Goal: Task Accomplishment & Management: Manage account settings

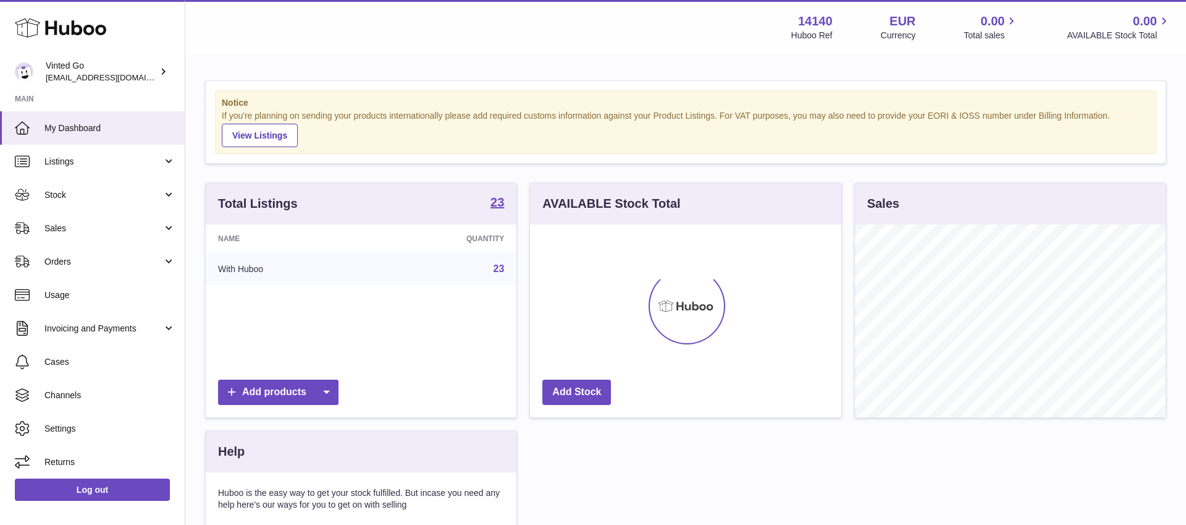
scroll to position [193, 311]
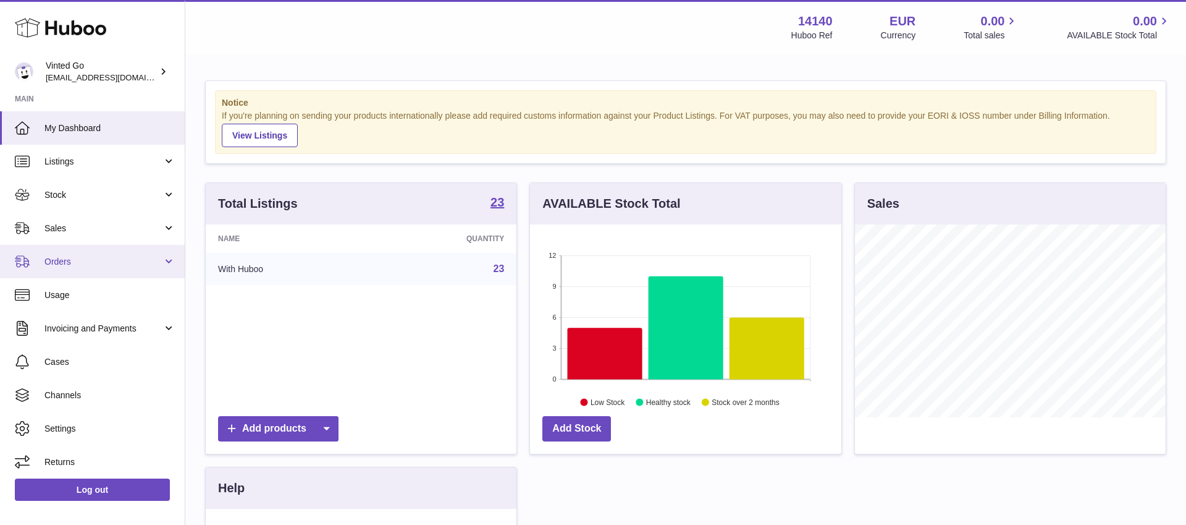
click at [63, 259] on span "Orders" at bounding box center [103, 262] width 118 height 12
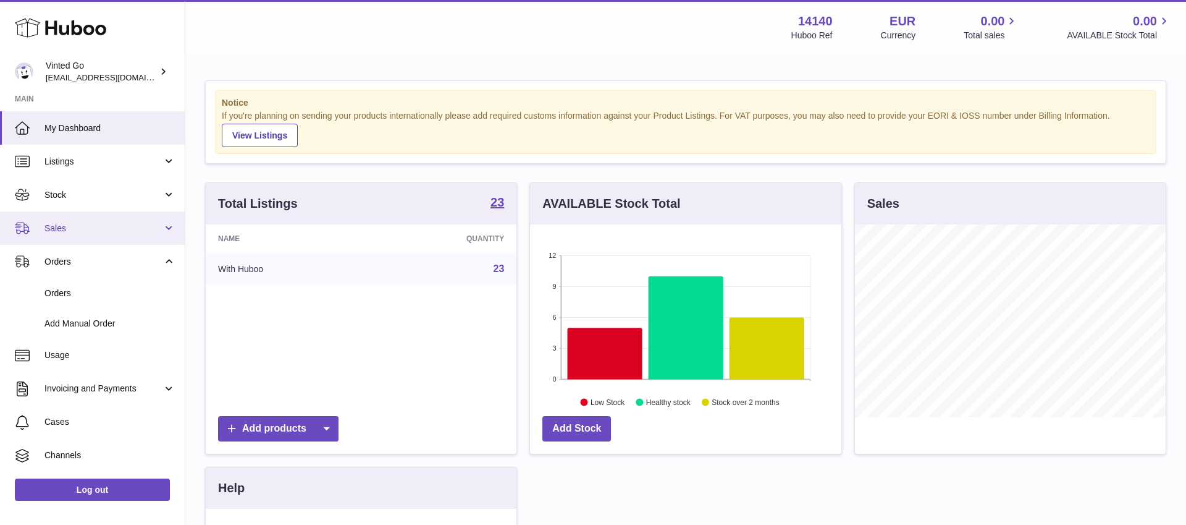
click at [61, 229] on span "Sales" at bounding box center [103, 228] width 118 height 12
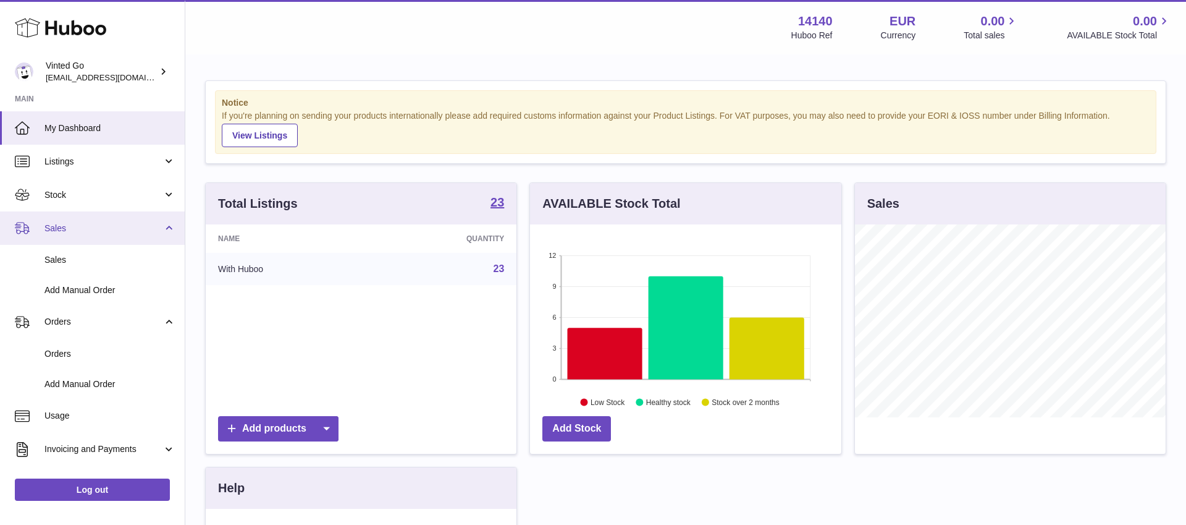
click at [61, 227] on span "Sales" at bounding box center [103, 228] width 118 height 12
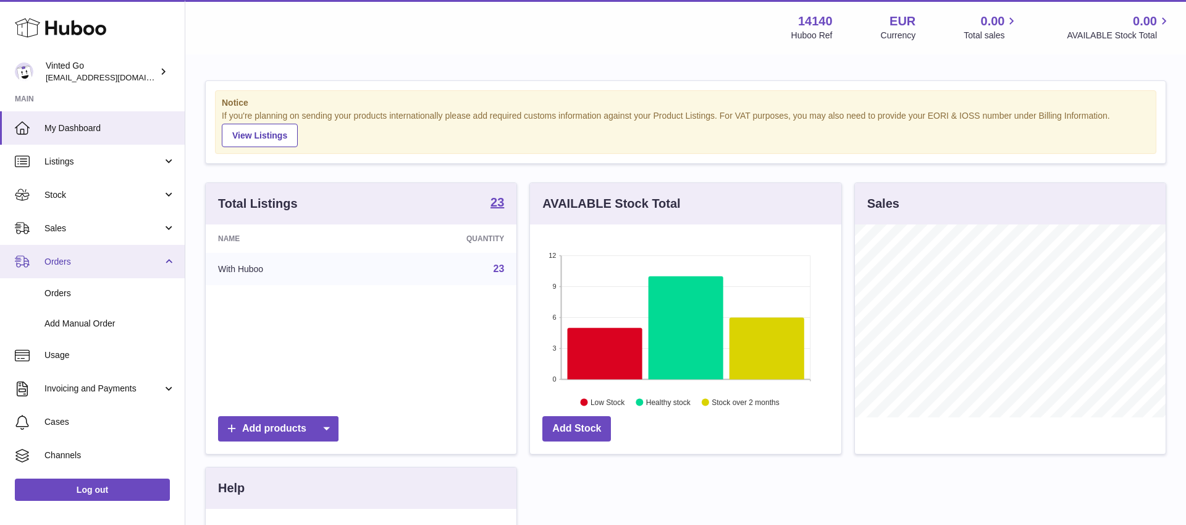
click at [66, 256] on span "Orders" at bounding box center [103, 262] width 118 height 12
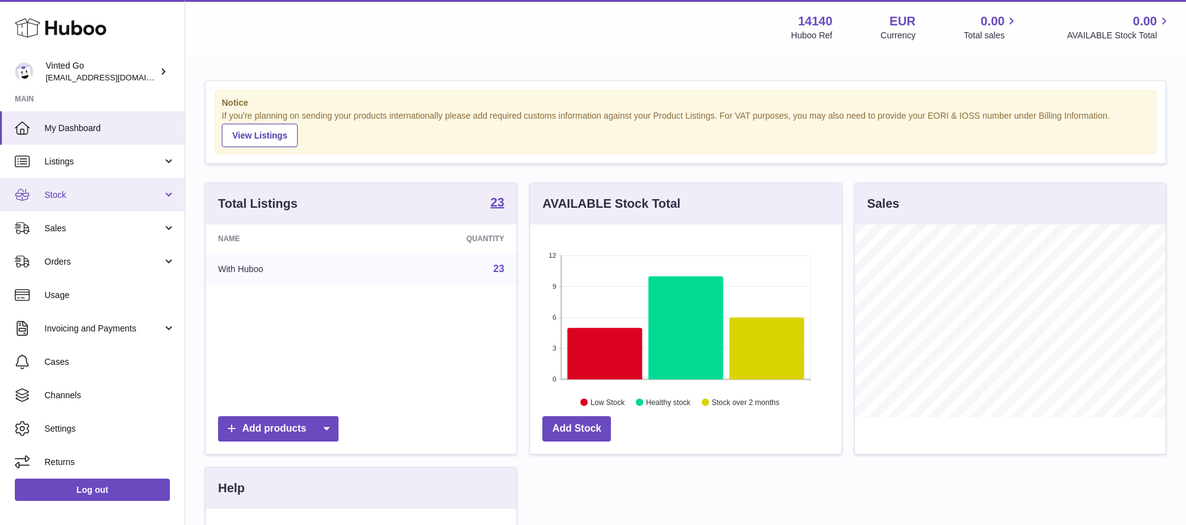
click at [77, 190] on span "Stock" at bounding box center [103, 195] width 118 height 12
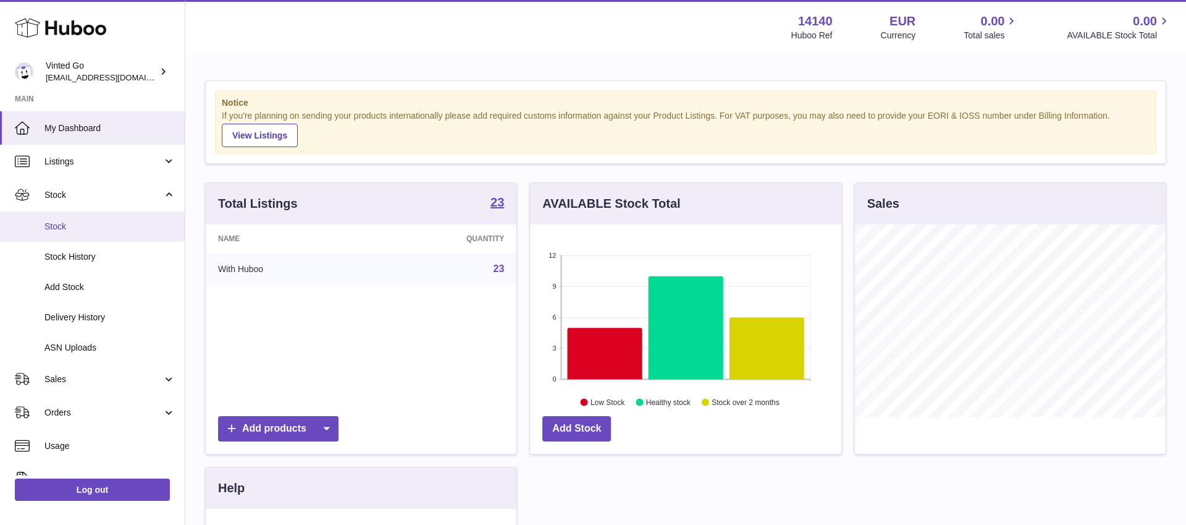
click at [85, 239] on link "Stock" at bounding box center [92, 226] width 185 height 30
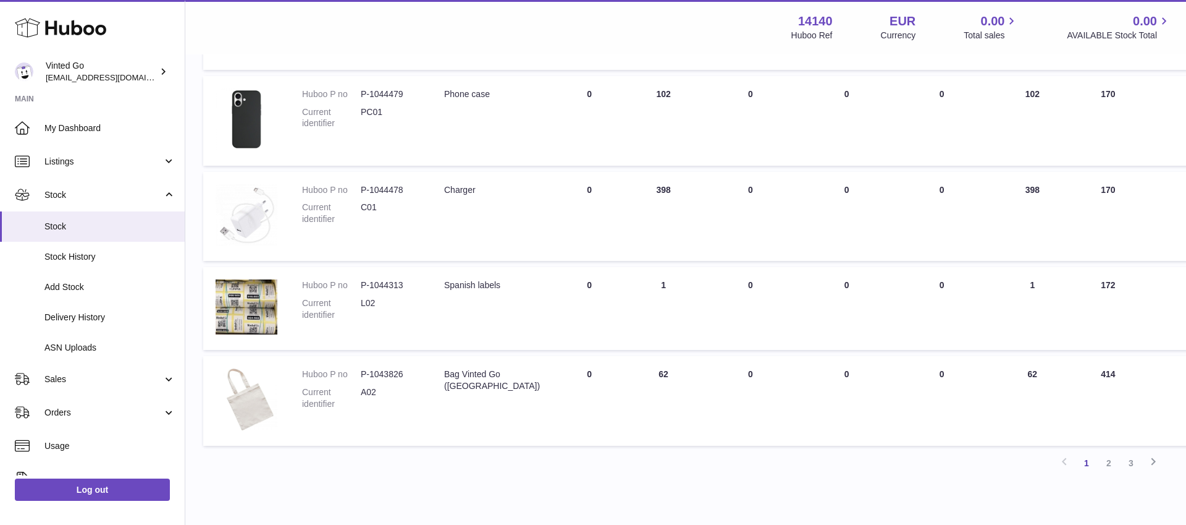
scroll to position [678, 0]
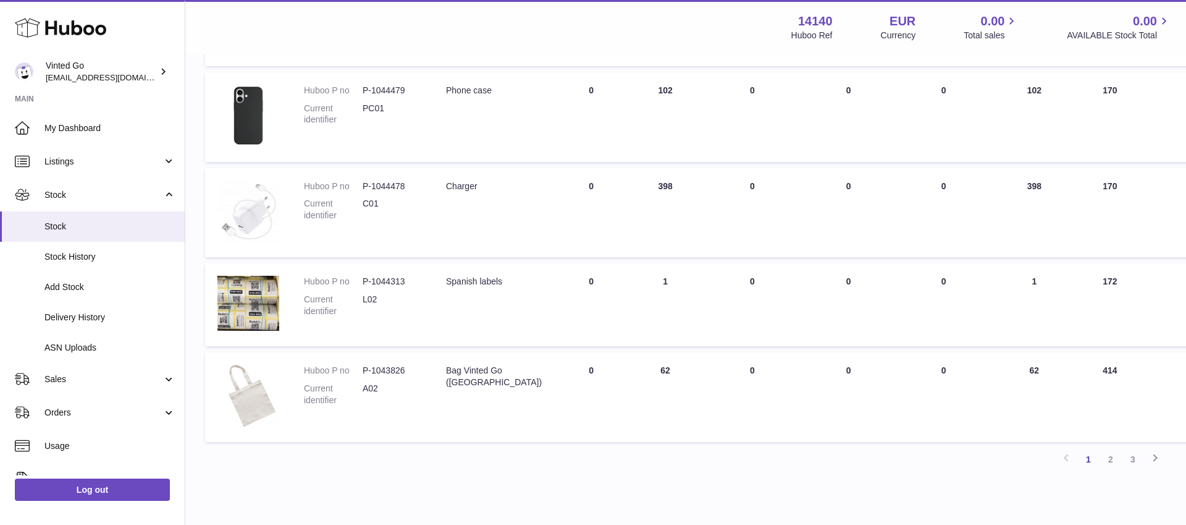
click at [1113, 457] on link "2" at bounding box center [1111, 459] width 22 height 22
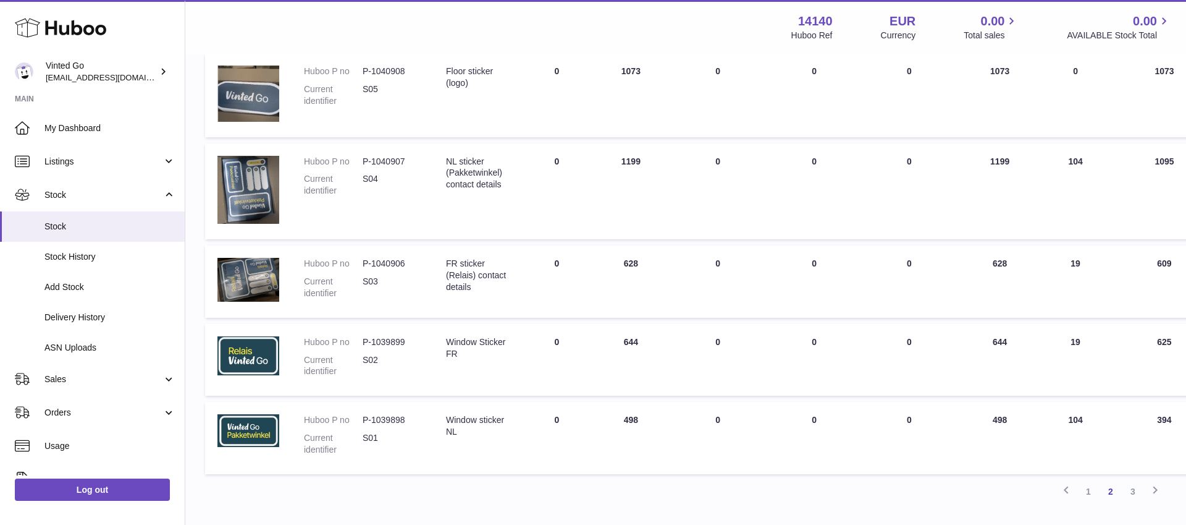
scroll to position [737, 0]
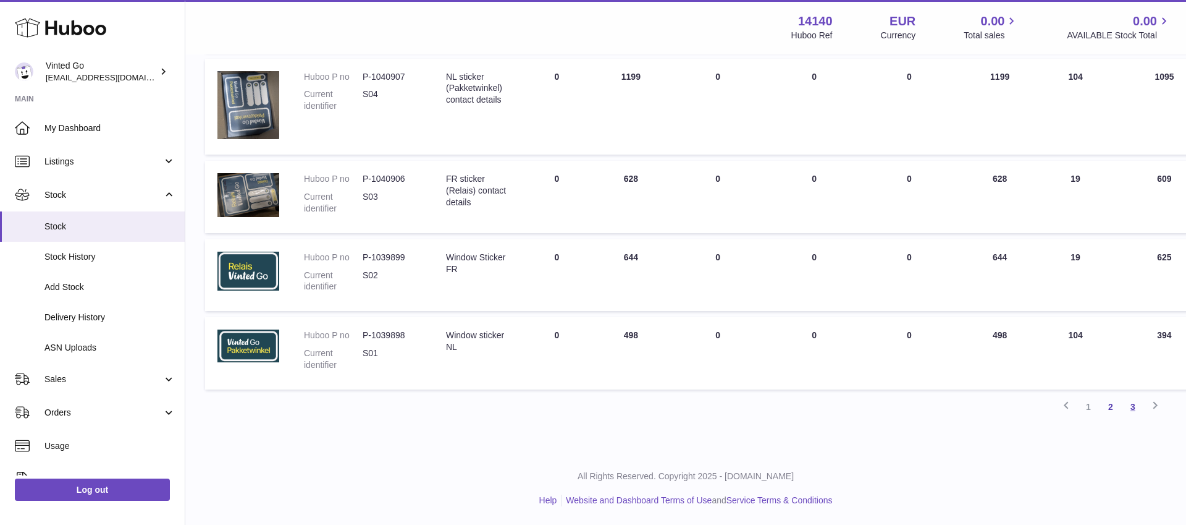
click at [1134, 405] on link "3" at bounding box center [1133, 406] width 22 height 22
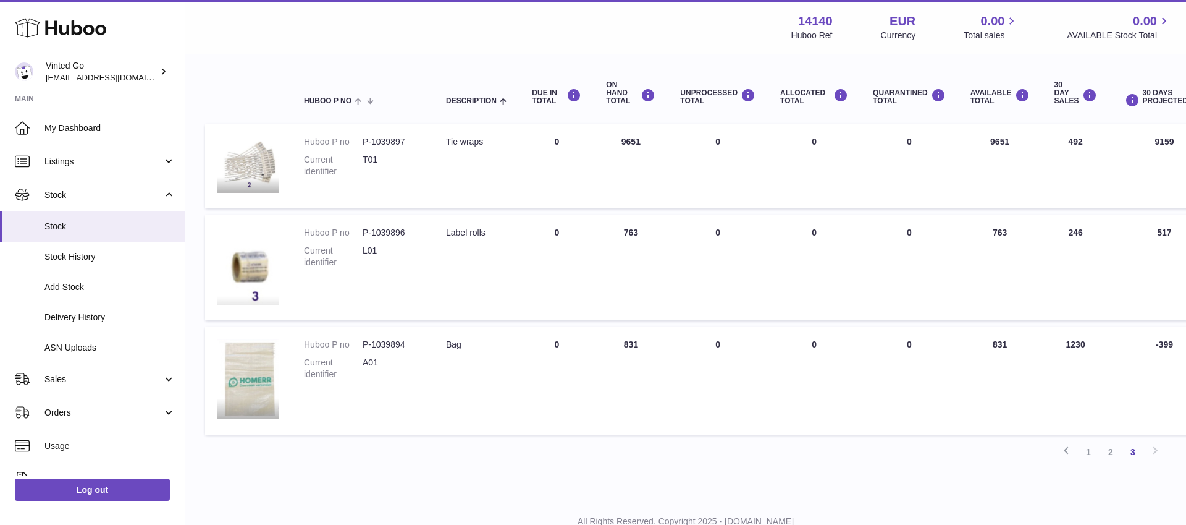
scroll to position [124, 0]
drag, startPoint x: 1089, startPoint y: 449, endPoint x: 1101, endPoint y: 454, distance: 13.1
click at [1089, 449] on link "1" at bounding box center [1089, 450] width 22 height 22
